Goal: Task Accomplishment & Management: Use online tool/utility

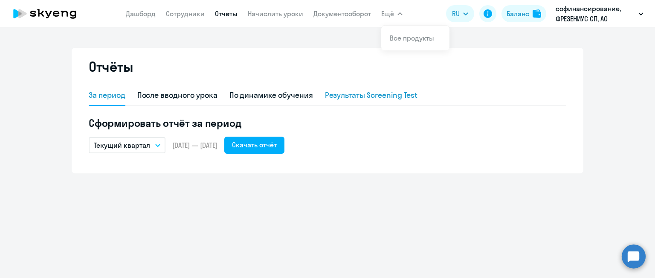
click at [362, 89] on div "Результаты Screening Test" at bounding box center [371, 95] width 93 height 20
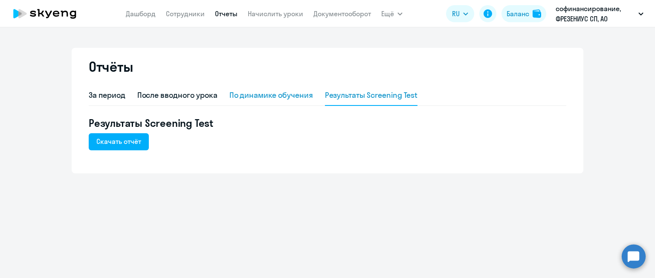
click at [293, 95] on div "По динамике обучения" at bounding box center [271, 95] width 84 height 11
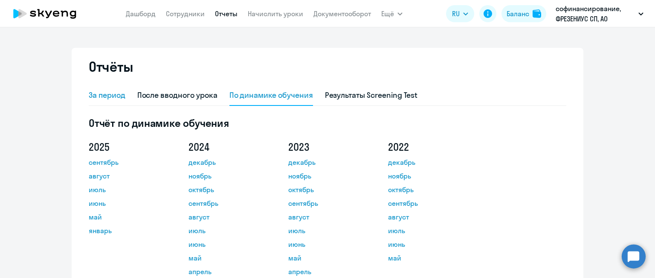
click at [109, 92] on div "За период" at bounding box center [107, 95] width 37 height 11
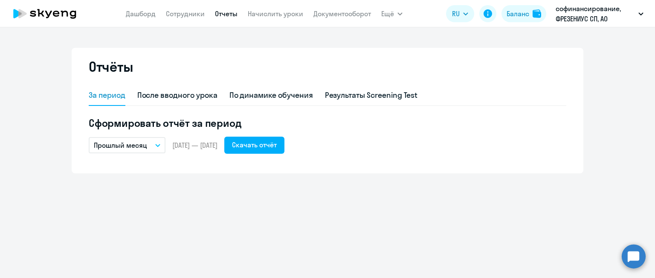
click at [129, 152] on button "Прошлый месяц" at bounding box center [127, 145] width 77 height 16
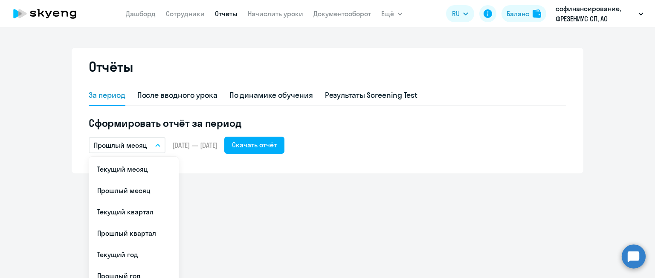
click at [202, 145] on span "[DATE] — [DATE]" at bounding box center [194, 144] width 45 height 9
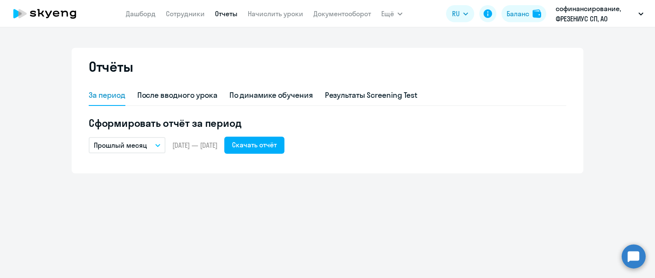
click at [136, 148] on p "Прошлый месяц" at bounding box center [120, 145] width 53 height 10
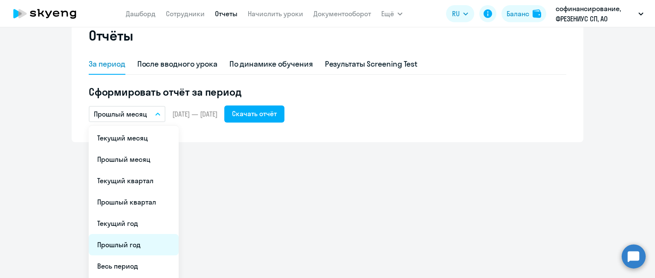
scroll to position [53, 0]
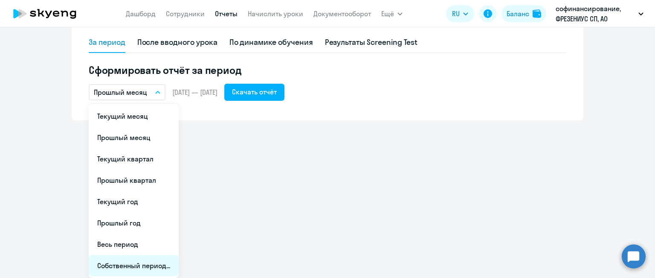
click at [110, 275] on li "Собственный период..." at bounding box center [134, 265] width 90 height 21
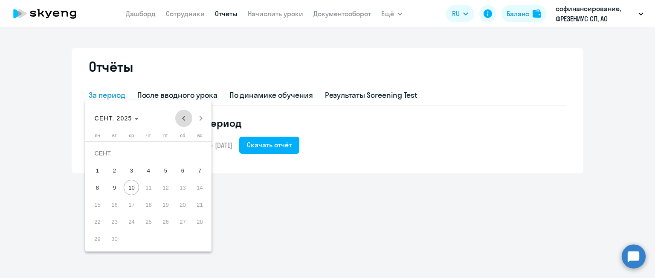
click at [184, 118] on span "Previous month" at bounding box center [183, 118] width 17 height 17
click at [111, 170] on span "1" at bounding box center [114, 169] width 15 height 15
click at [248, 174] on div at bounding box center [327, 139] width 655 height 278
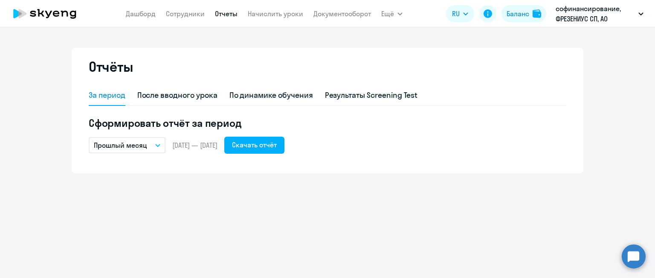
click at [125, 142] on p "Прошлый месяц" at bounding box center [120, 145] width 53 height 10
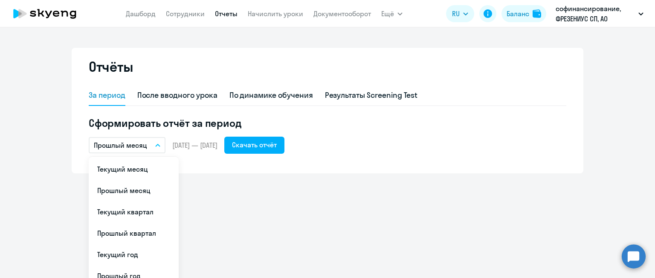
click at [217, 145] on span "[DATE] — [DATE]" at bounding box center [194, 144] width 45 height 9
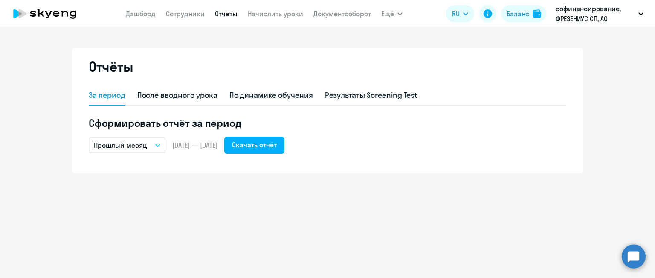
click at [136, 145] on p "Прошлый месяц" at bounding box center [120, 145] width 53 height 10
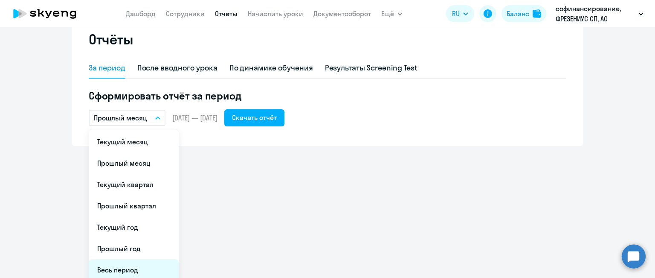
scroll to position [53, 0]
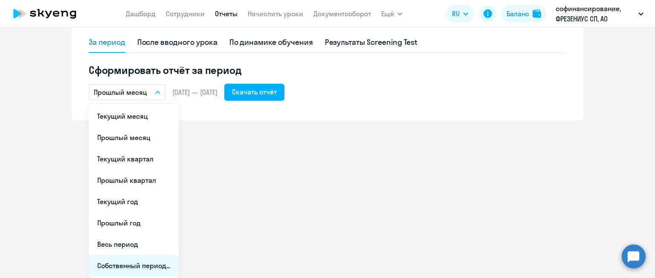
click at [112, 267] on li "Собственный период..." at bounding box center [134, 265] width 90 height 21
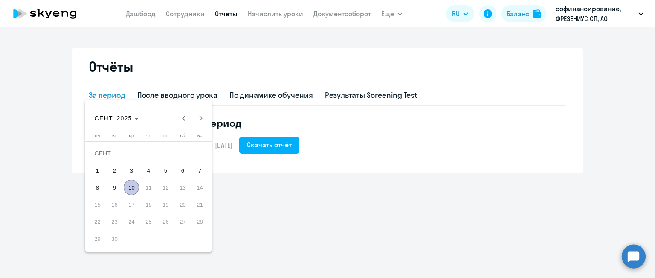
scroll to position [0, 0]
click at [237, 144] on div at bounding box center [327, 139] width 655 height 278
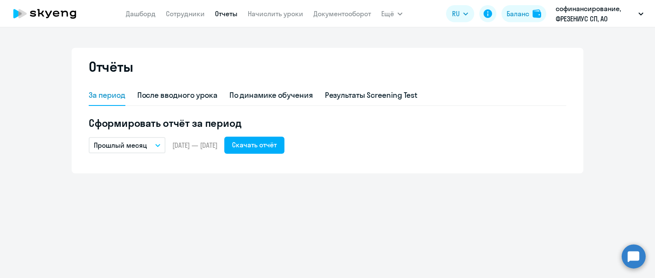
click at [217, 144] on span "[DATE] — [DATE]" at bounding box center [194, 144] width 45 height 9
click at [217, 145] on span "[DATE] — [DATE]" at bounding box center [194, 144] width 45 height 9
click at [210, 148] on span "[DATE] — [DATE]" at bounding box center [194, 144] width 45 height 9
click at [135, 144] on p "Прошлый месяц" at bounding box center [120, 145] width 53 height 10
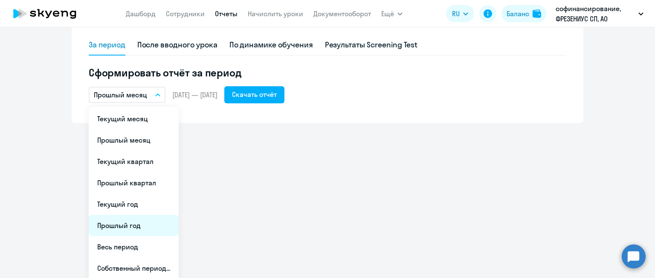
scroll to position [53, 0]
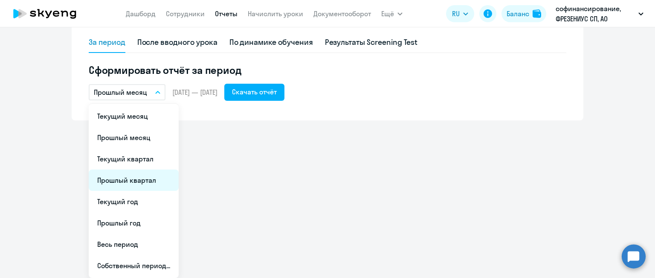
click at [128, 185] on li "Прошлый квартал" at bounding box center [134, 179] width 90 height 21
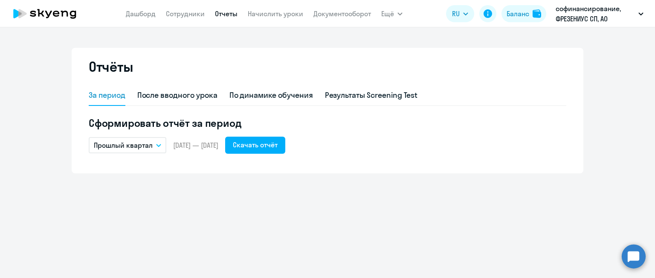
scroll to position [0, 0]
click at [140, 149] on p "Прошлый квартал" at bounding box center [123, 145] width 59 height 10
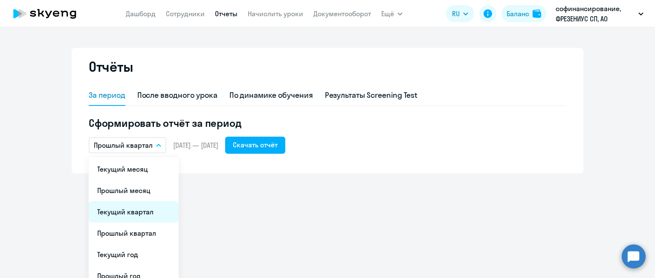
click at [137, 209] on li "Текущий квартал" at bounding box center [134, 211] width 90 height 21
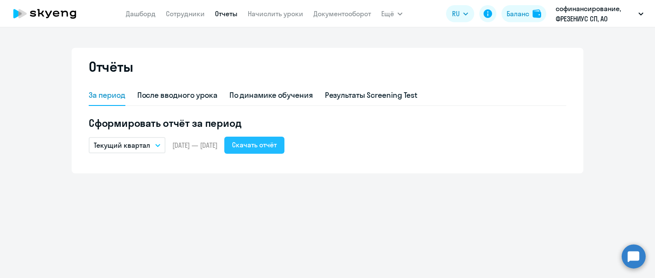
click at [275, 145] on div "Скачать отчёт" at bounding box center [254, 144] width 45 height 10
